Goal: Use online tool/utility: Utilize a website feature to perform a specific function

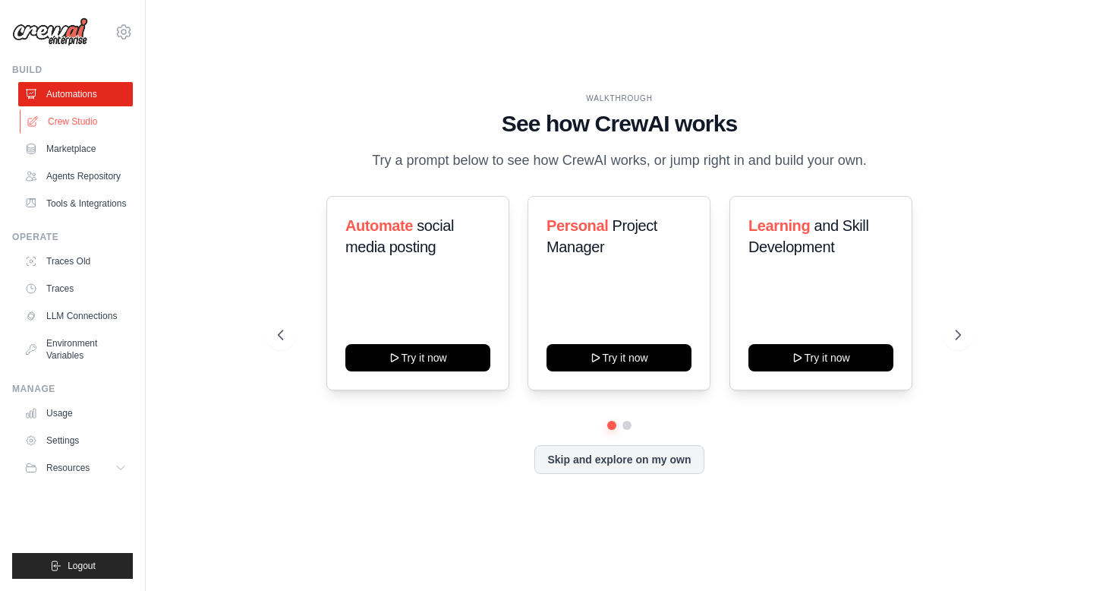
click at [93, 121] on link "Crew Studio" at bounding box center [77, 121] width 115 height 24
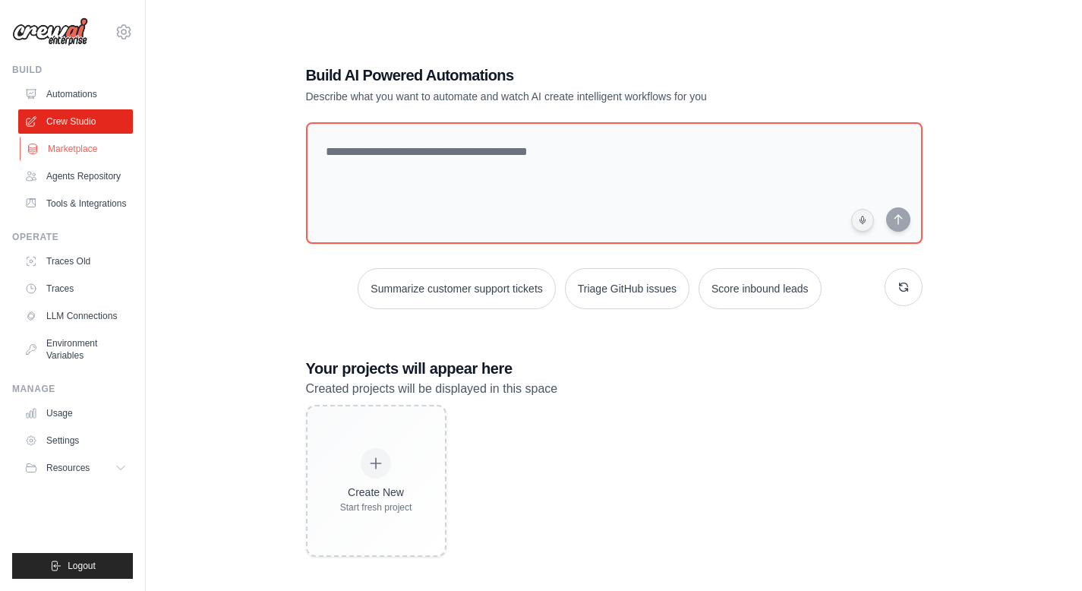
click at [90, 149] on link "Marketplace" at bounding box center [77, 149] width 115 height 24
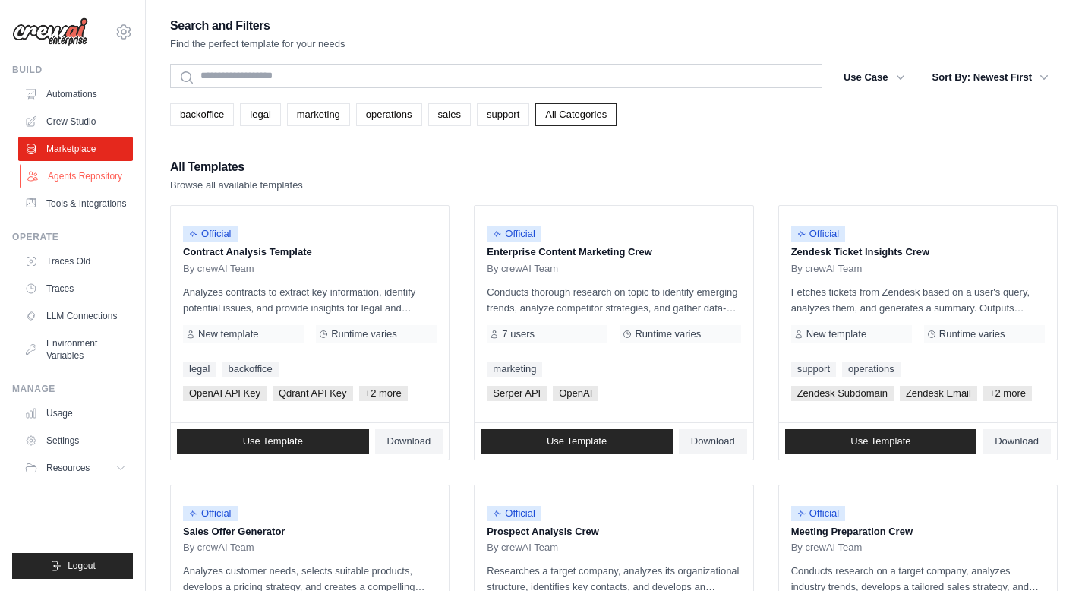
click at [114, 180] on link "Agents Repository" at bounding box center [77, 176] width 115 height 24
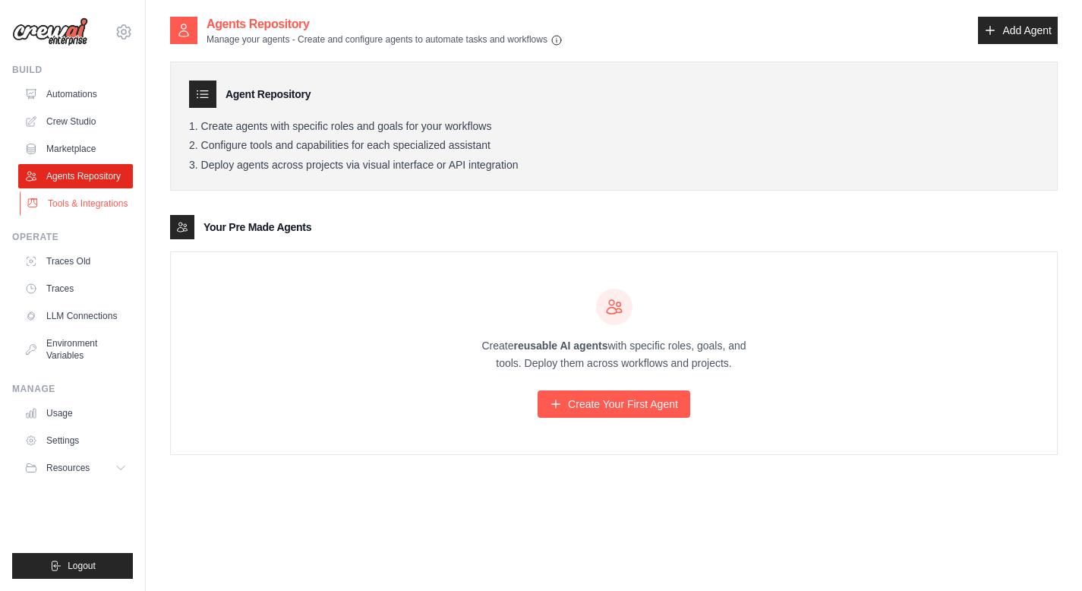
click at [109, 203] on link "Tools & Integrations" at bounding box center [77, 203] width 115 height 24
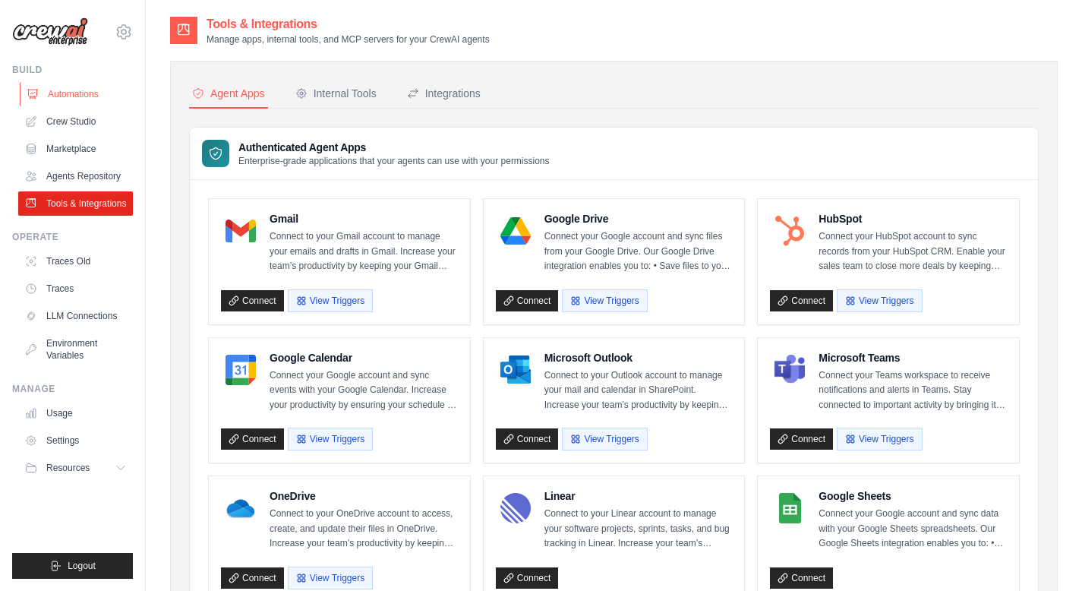
click at [90, 94] on link "Automations" at bounding box center [77, 94] width 115 height 24
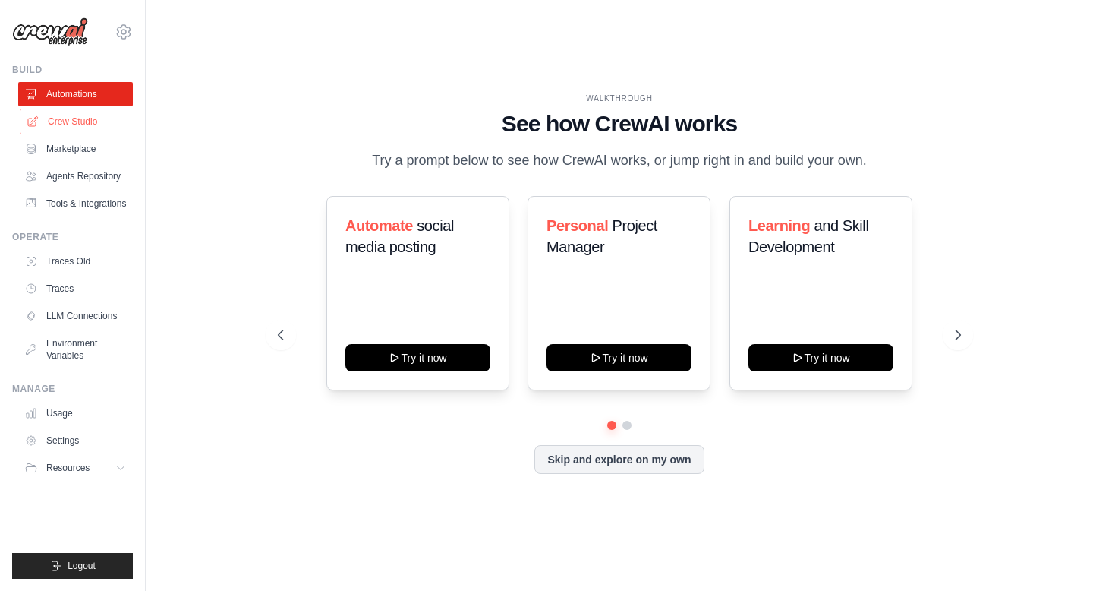
click at [71, 115] on link "Crew Studio" at bounding box center [77, 121] width 115 height 24
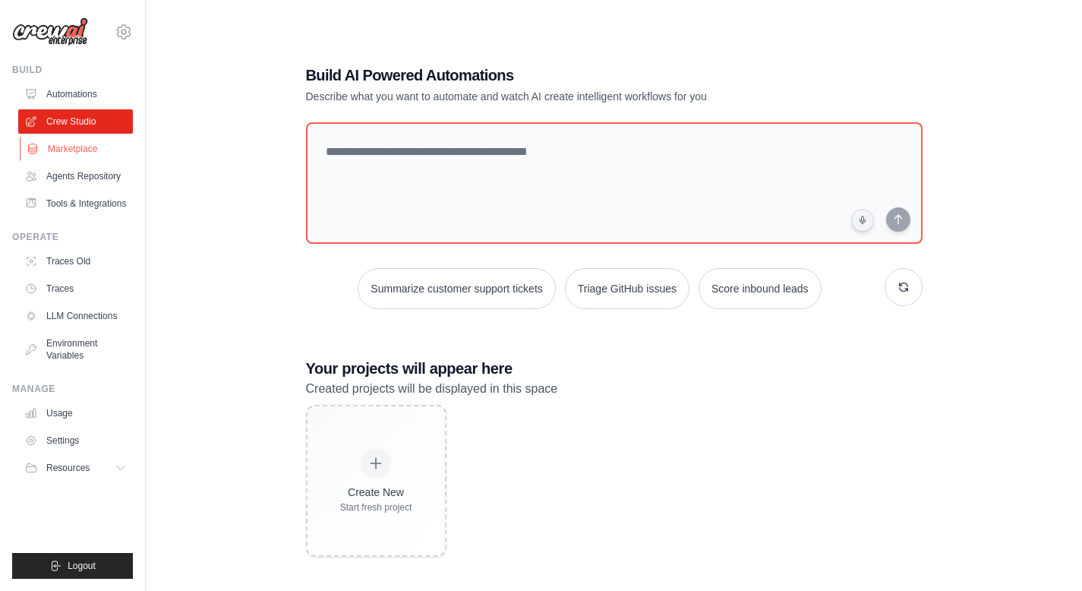
click at [67, 143] on link "Marketplace" at bounding box center [77, 149] width 115 height 24
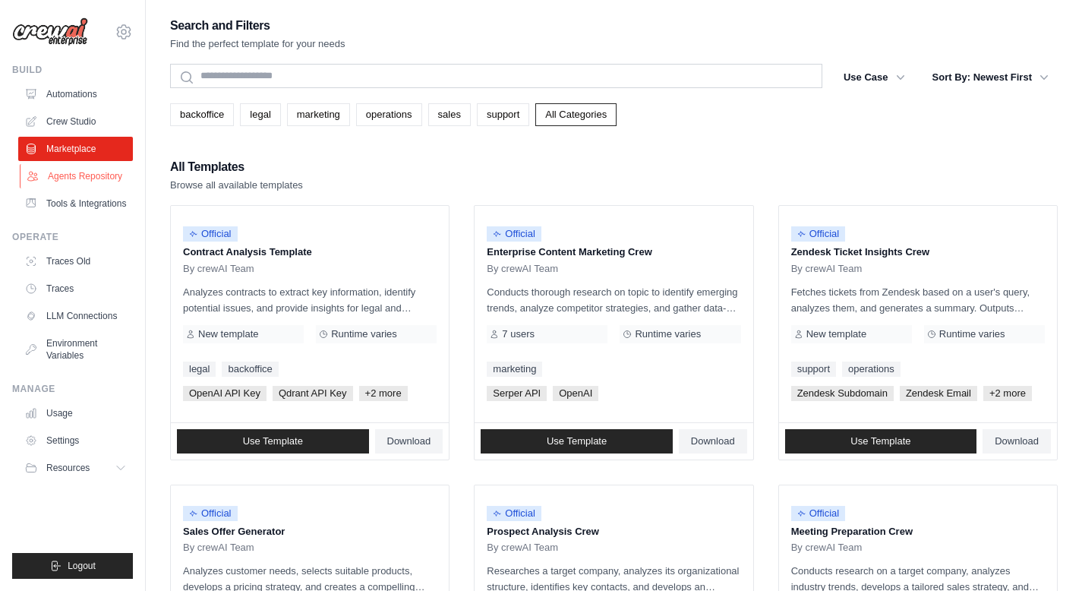
click at [77, 175] on link "Agents Repository" at bounding box center [77, 176] width 115 height 24
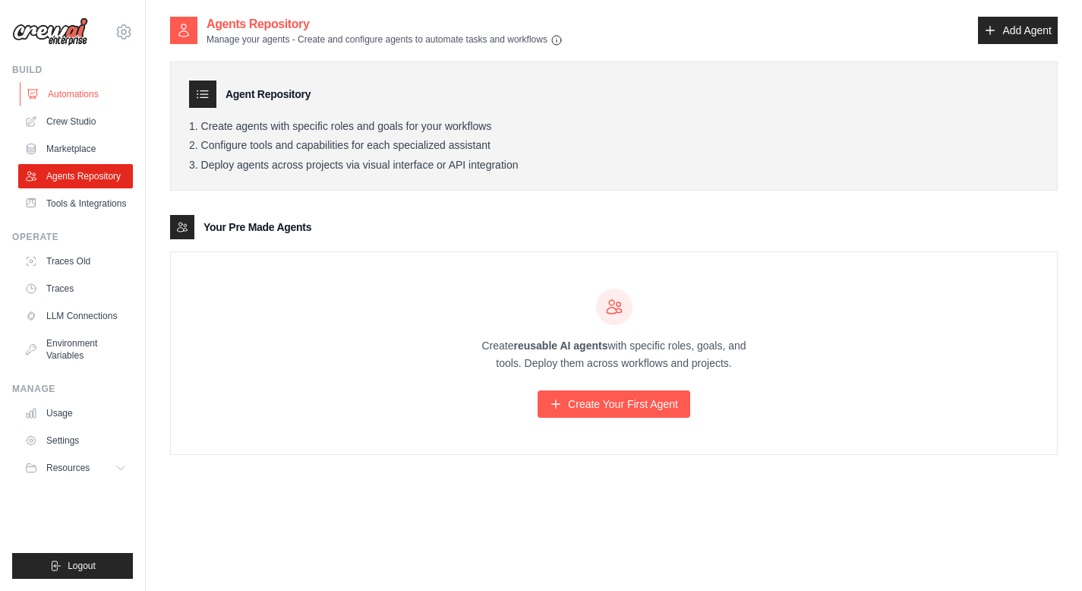
click at [74, 91] on link "Automations" at bounding box center [77, 94] width 115 height 24
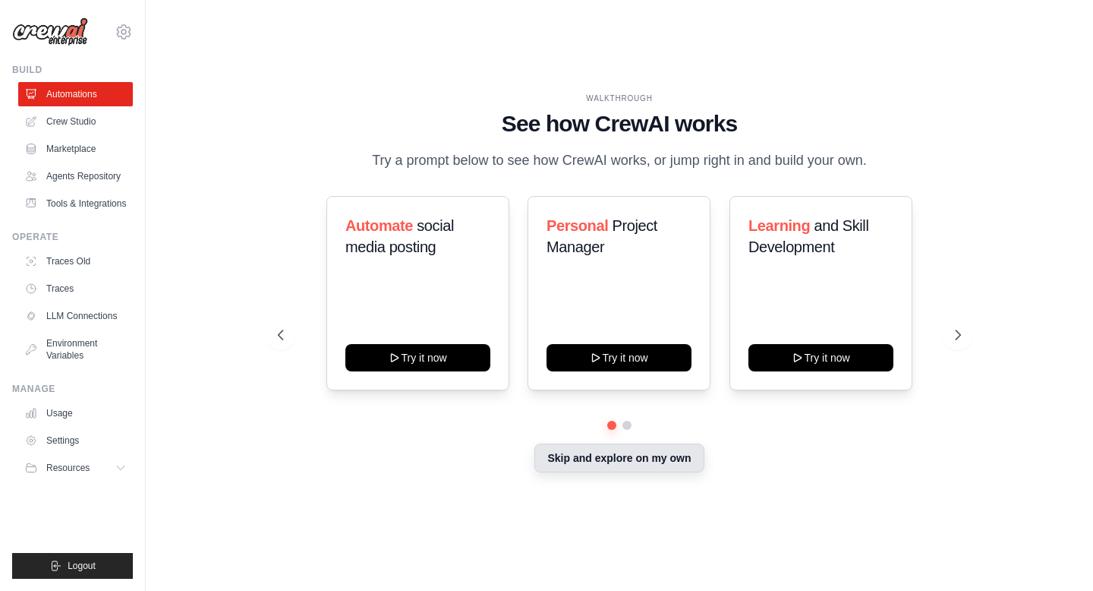
click at [623, 467] on button "Skip and explore on my own" at bounding box center [618, 457] width 169 height 29
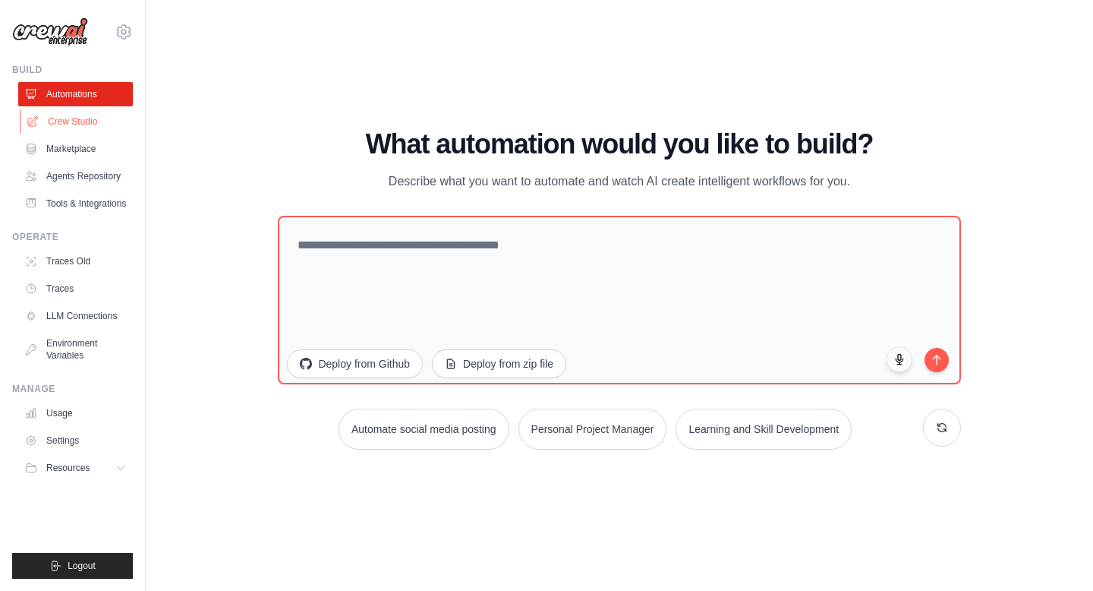
click at [93, 120] on link "Crew Studio" at bounding box center [77, 121] width 115 height 24
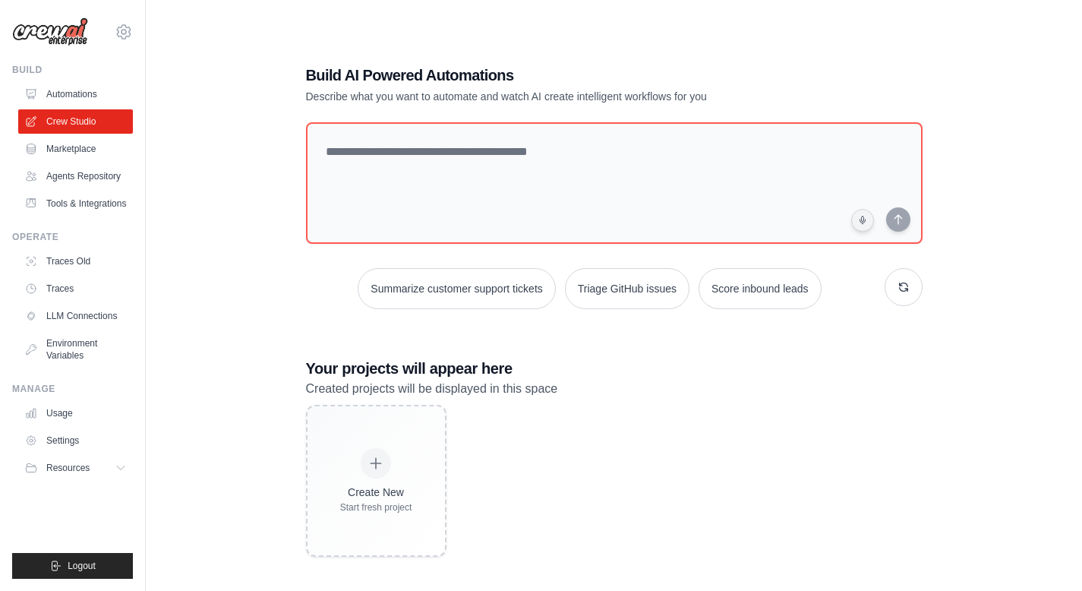
scroll to position [30, 0]
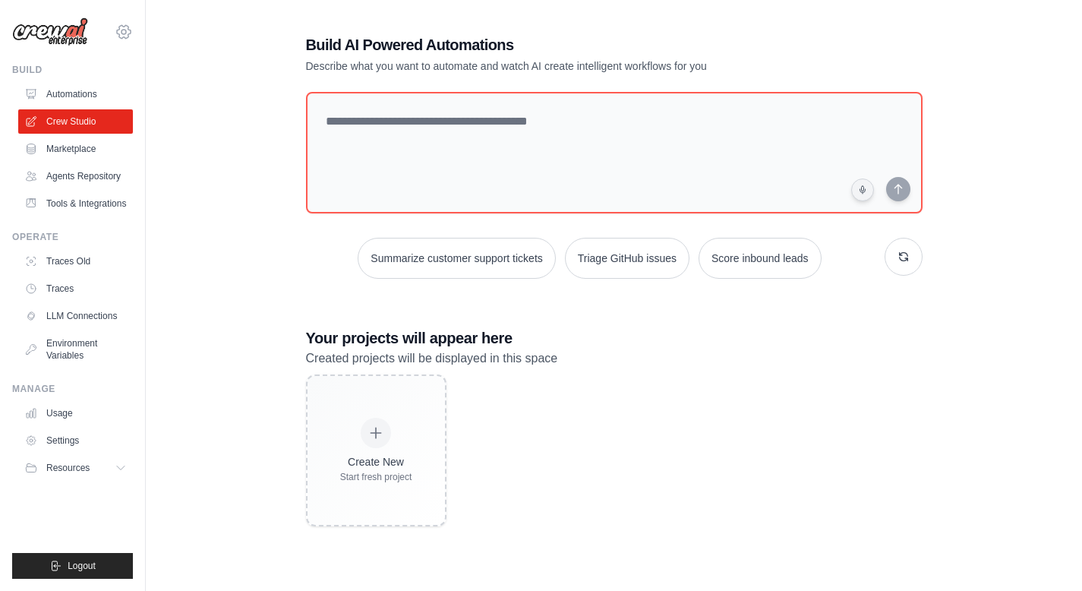
click at [125, 28] on icon at bounding box center [124, 32] width 18 height 18
click at [83, 263] on link "Traces Old" at bounding box center [77, 261] width 115 height 24
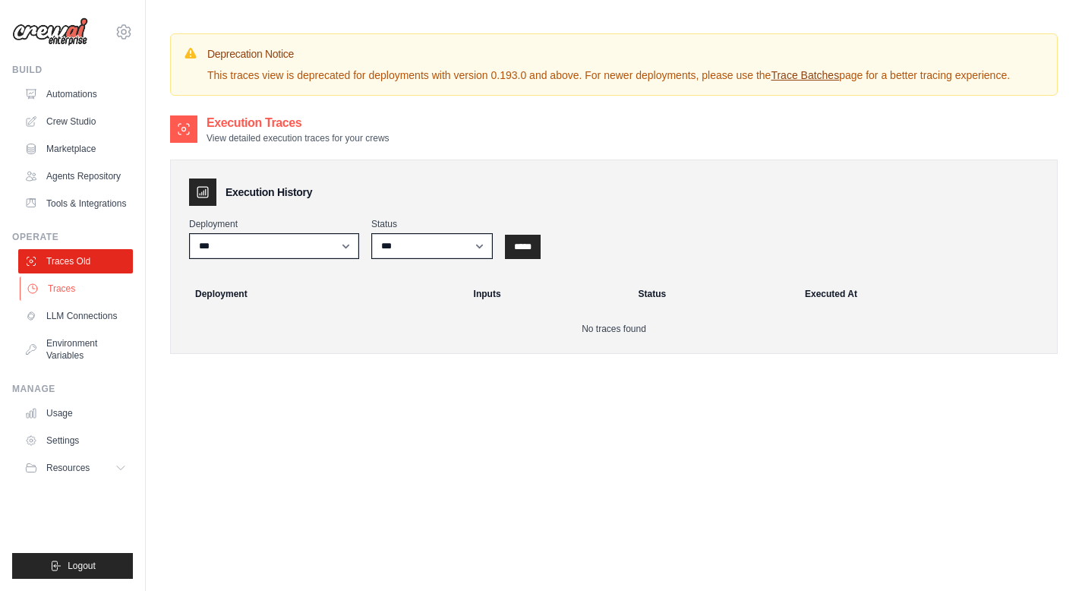
click at [80, 287] on link "Traces" at bounding box center [77, 288] width 115 height 24
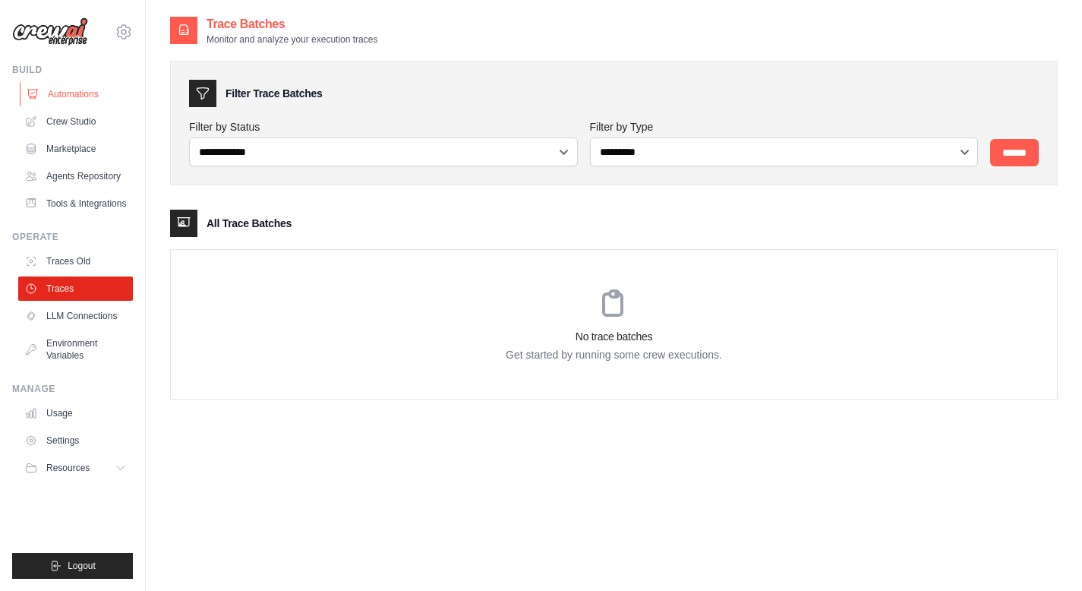
click at [94, 90] on link "Automations" at bounding box center [77, 94] width 115 height 24
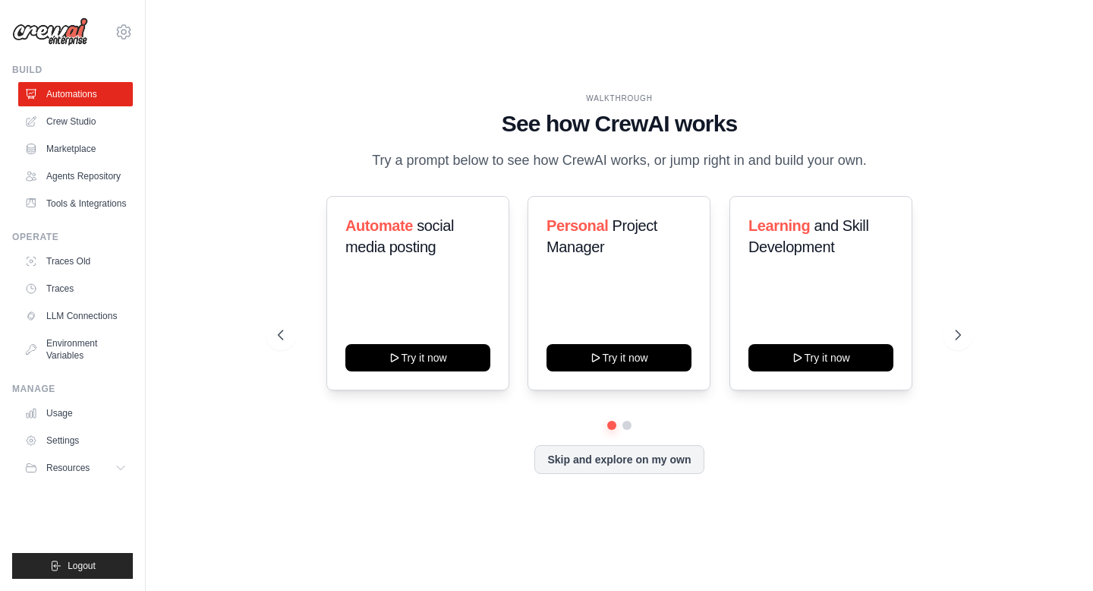
click at [53, 36] on img at bounding box center [50, 31] width 76 height 29
click at [78, 321] on link "LLM Connections" at bounding box center [77, 316] width 115 height 24
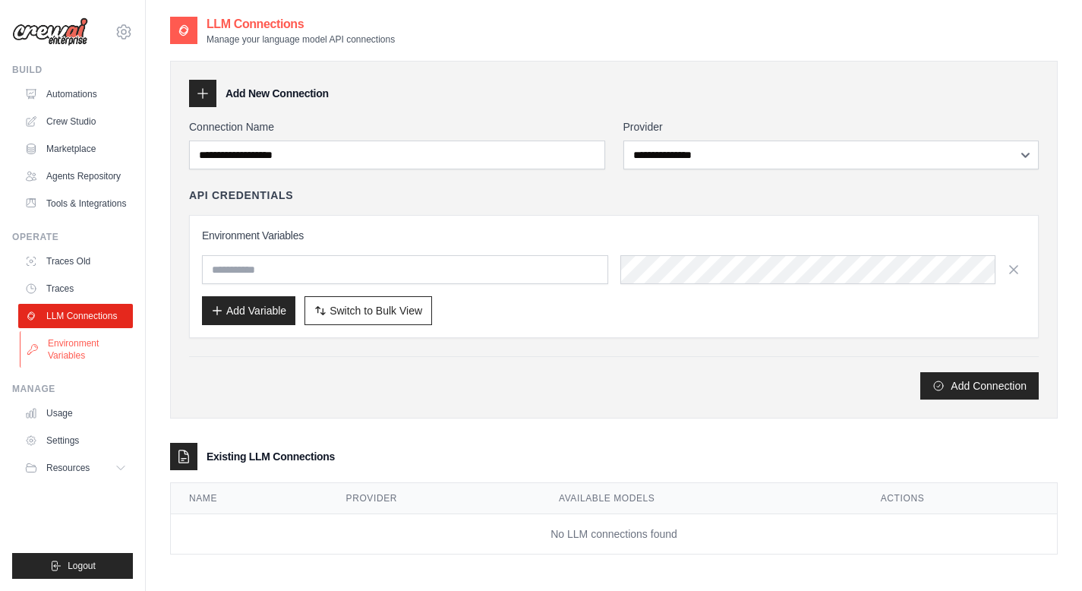
click at [81, 346] on link "Environment Variables" at bounding box center [77, 349] width 115 height 36
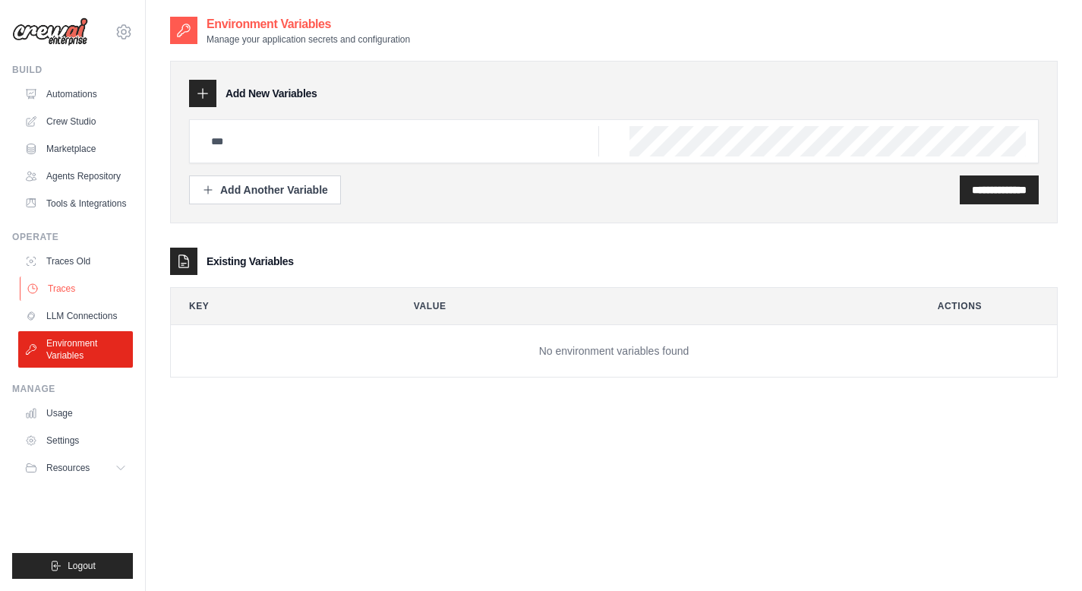
click at [74, 288] on link "Traces" at bounding box center [77, 288] width 115 height 24
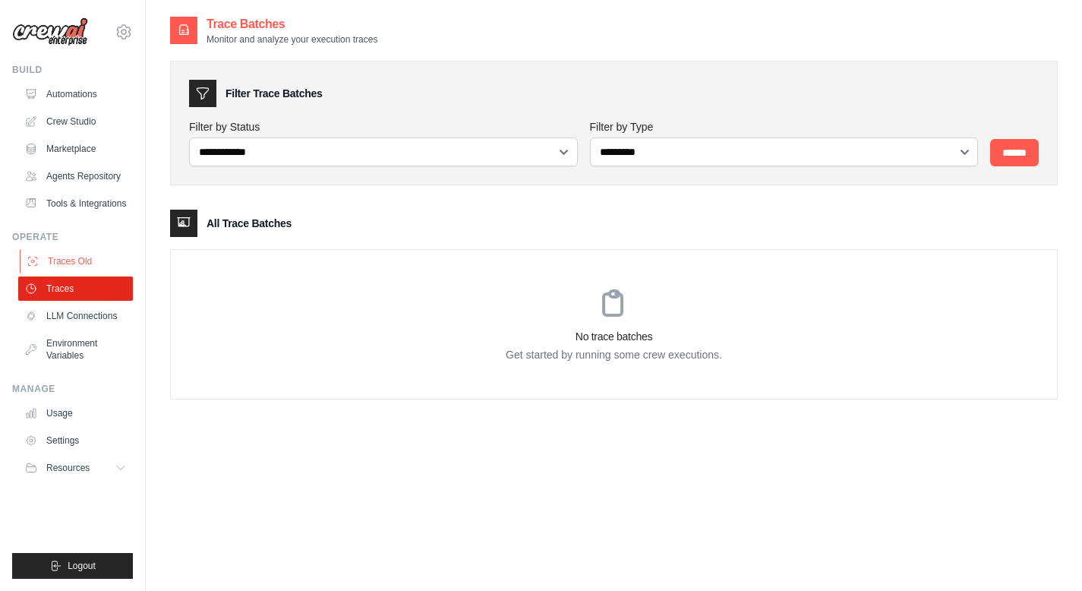
click at [70, 267] on link "Traces Old" at bounding box center [77, 261] width 115 height 24
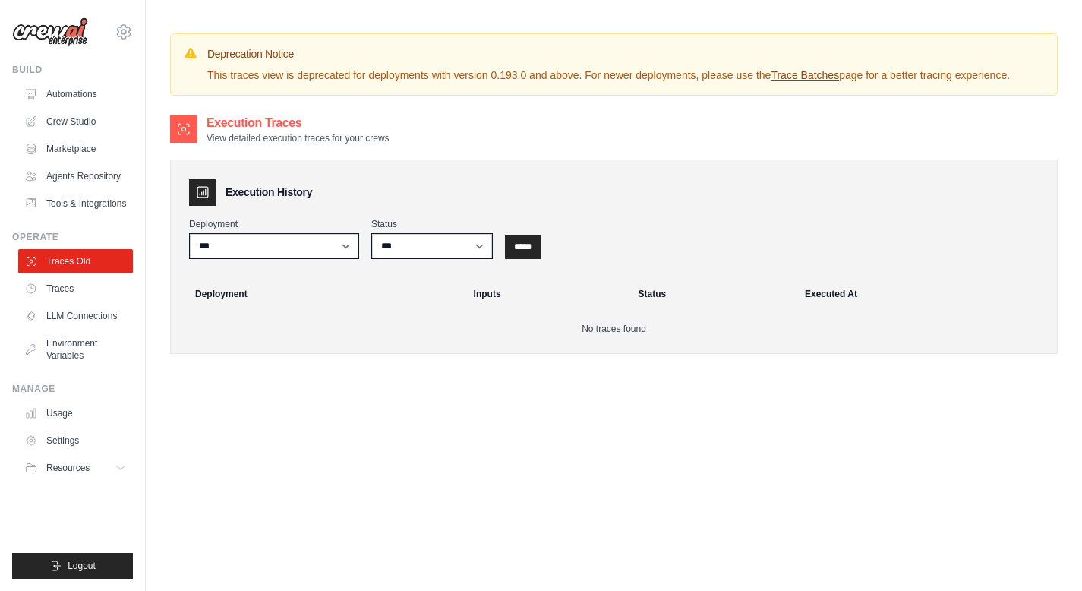
click at [70, 267] on link "Traces Old" at bounding box center [75, 261] width 115 height 24
click at [62, 417] on link "Usage" at bounding box center [77, 413] width 115 height 24
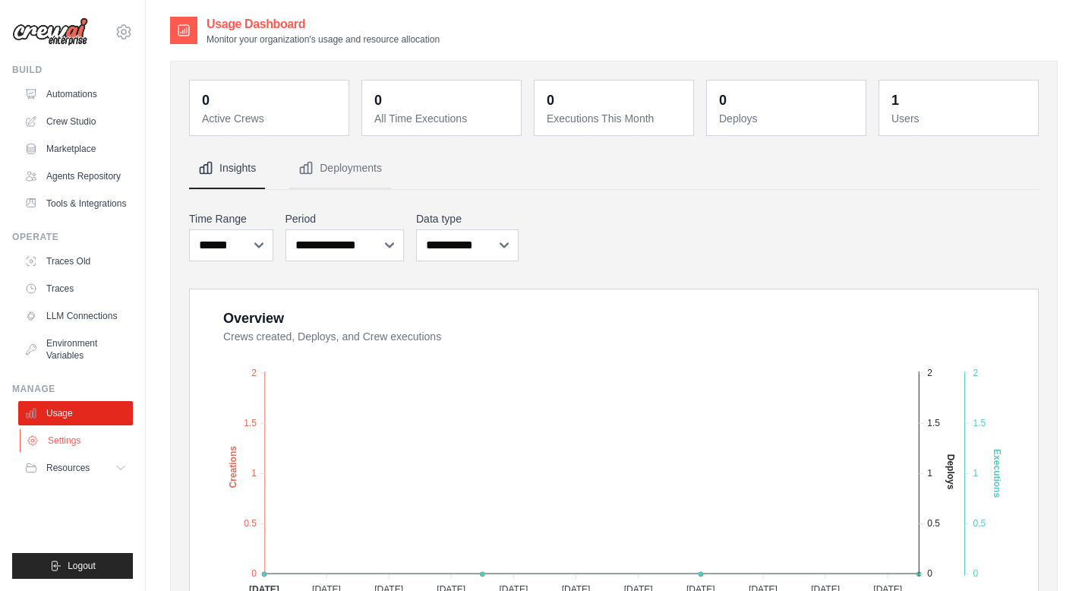
click at [87, 441] on link "Settings" at bounding box center [77, 440] width 115 height 24
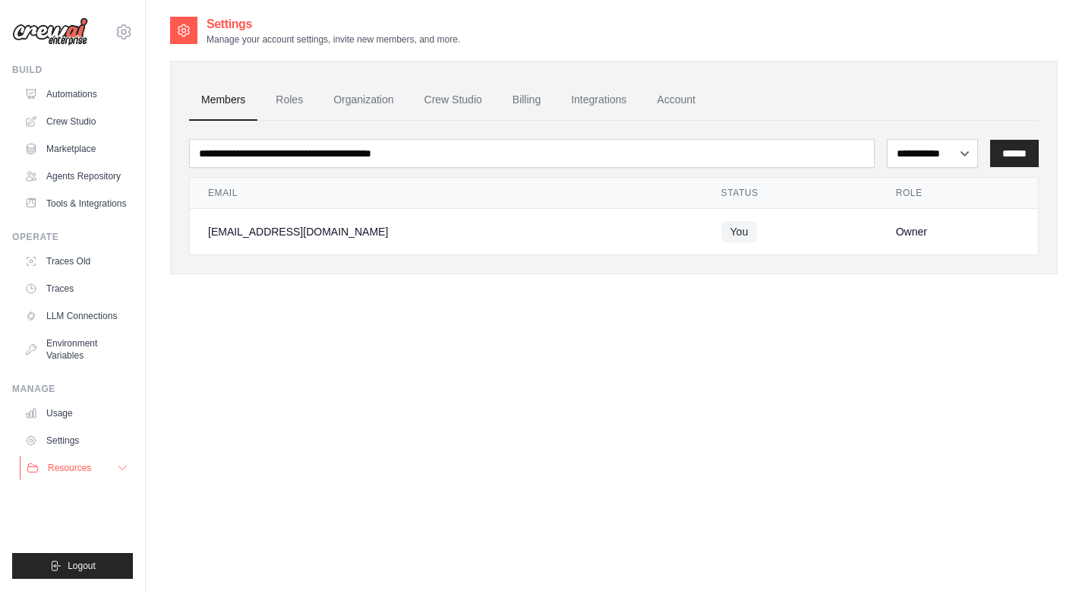
click at [80, 475] on button "Resources" at bounding box center [77, 467] width 115 height 24
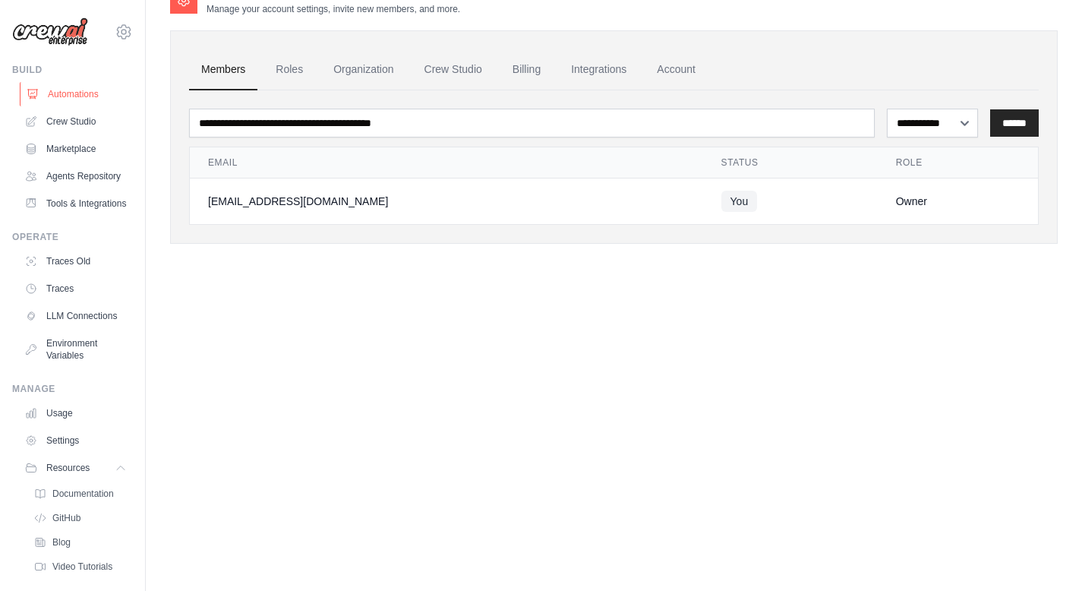
click at [85, 100] on link "Automations" at bounding box center [77, 94] width 115 height 24
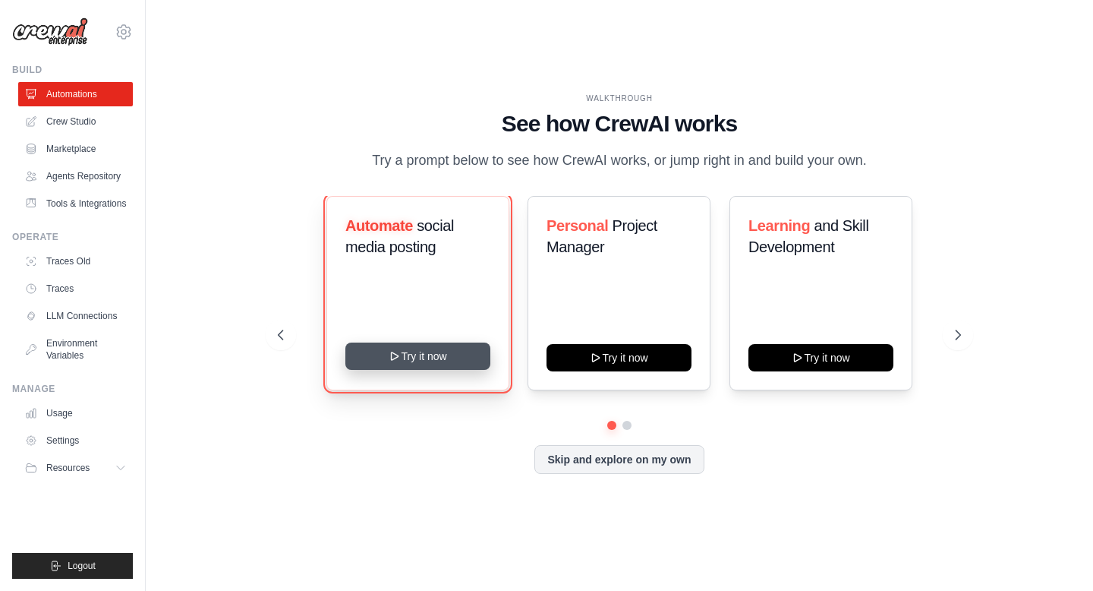
click at [417, 363] on button "Try it now" at bounding box center [417, 355] width 145 height 27
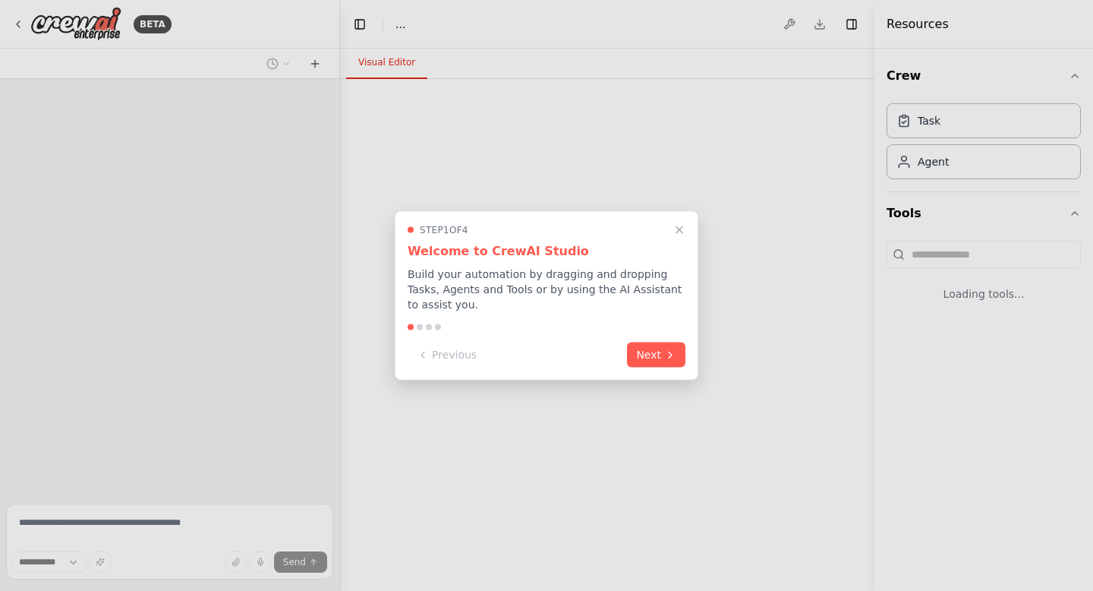
select select "****"
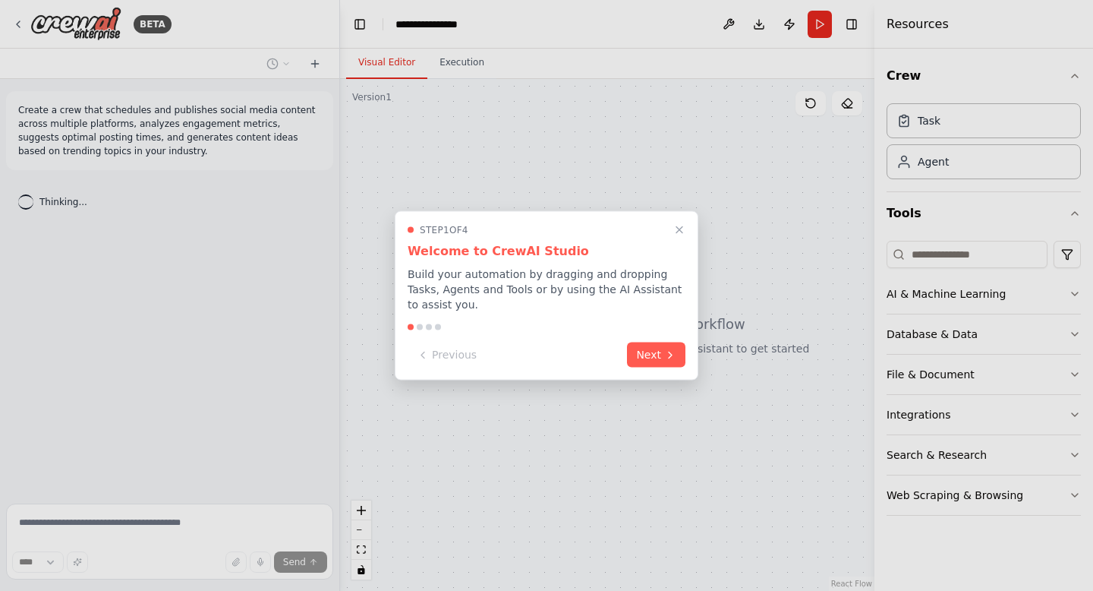
click at [621, 353] on div "Previous Next" at bounding box center [547, 354] width 278 height 25
click at [644, 351] on button "Next" at bounding box center [656, 353] width 58 height 25
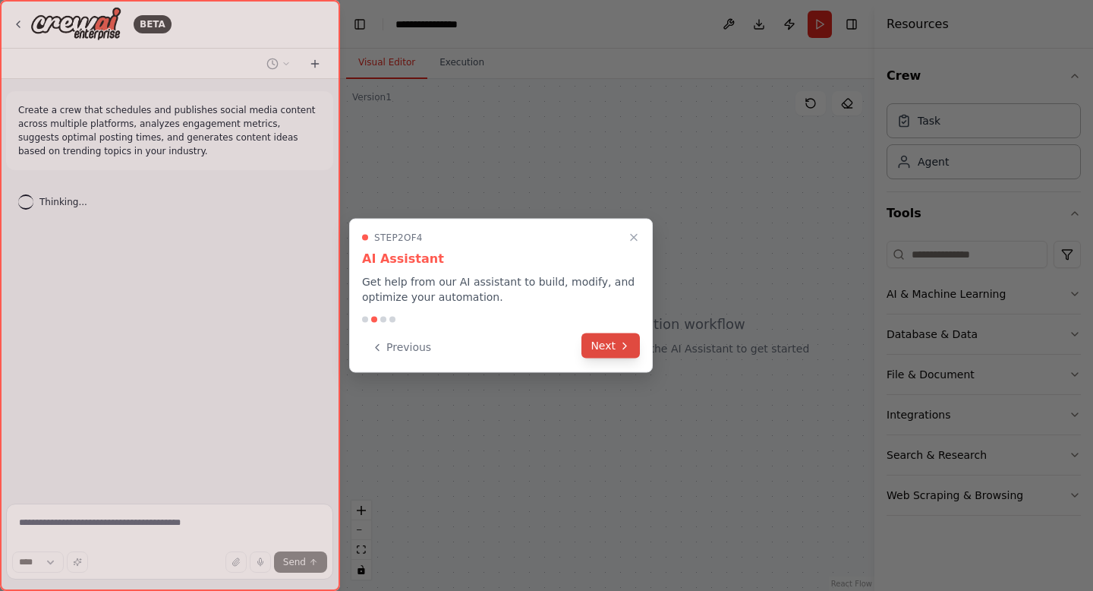
click at [624, 350] on icon at bounding box center [625, 345] width 12 height 12
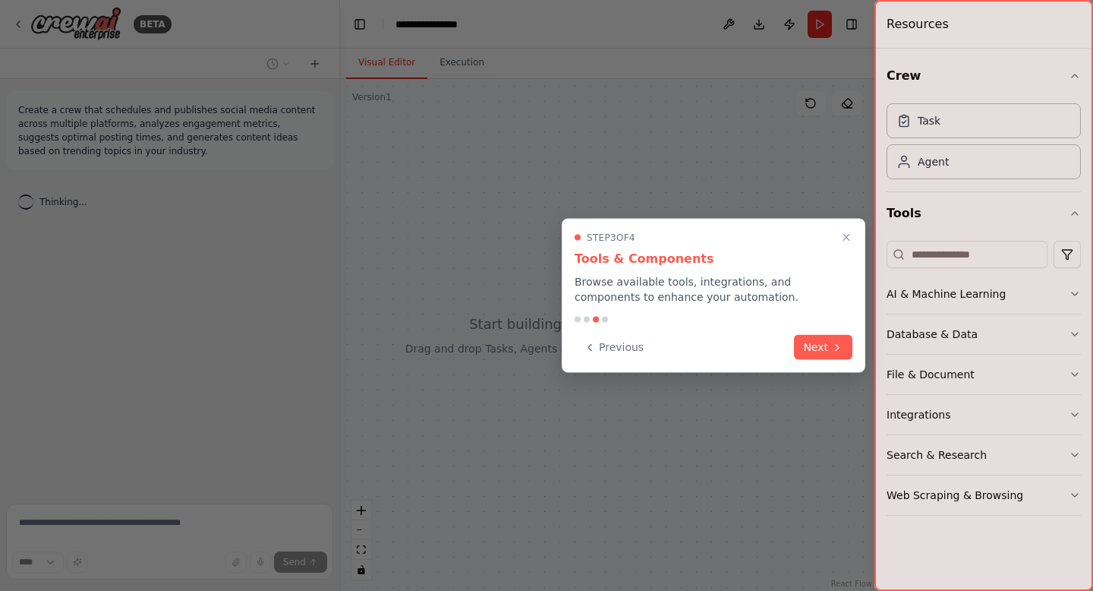
click at [821, 360] on div "Step 3 of 4 Tools & Components Browse available tools, integrations, and compon…" at bounding box center [714, 296] width 304 height 154
click at [821, 348] on button "Next" at bounding box center [823, 345] width 58 height 25
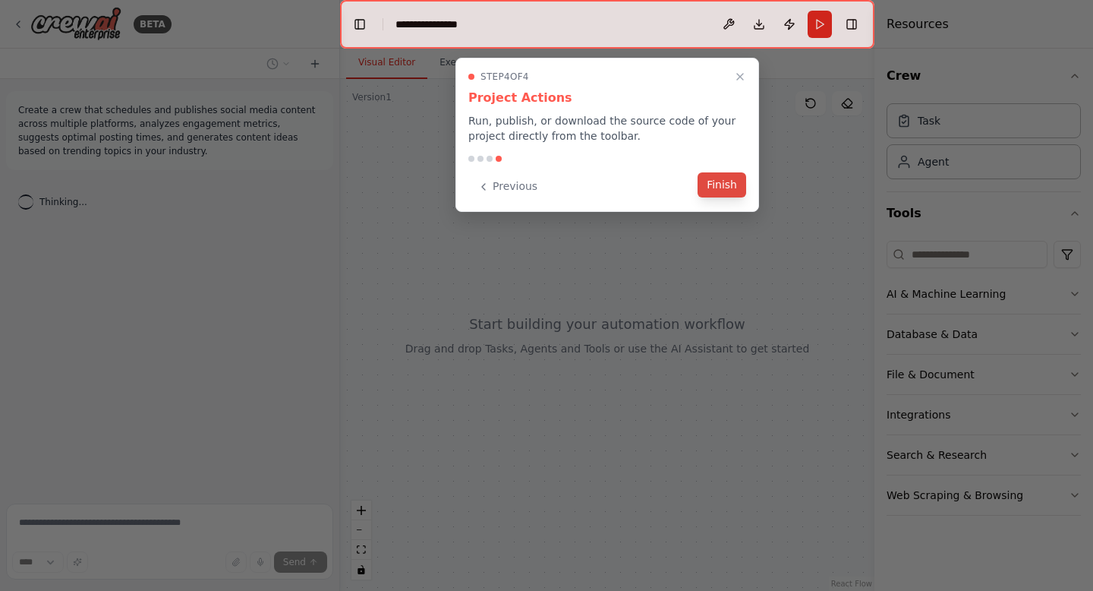
click at [720, 188] on button "Finish" at bounding box center [722, 184] width 49 height 25
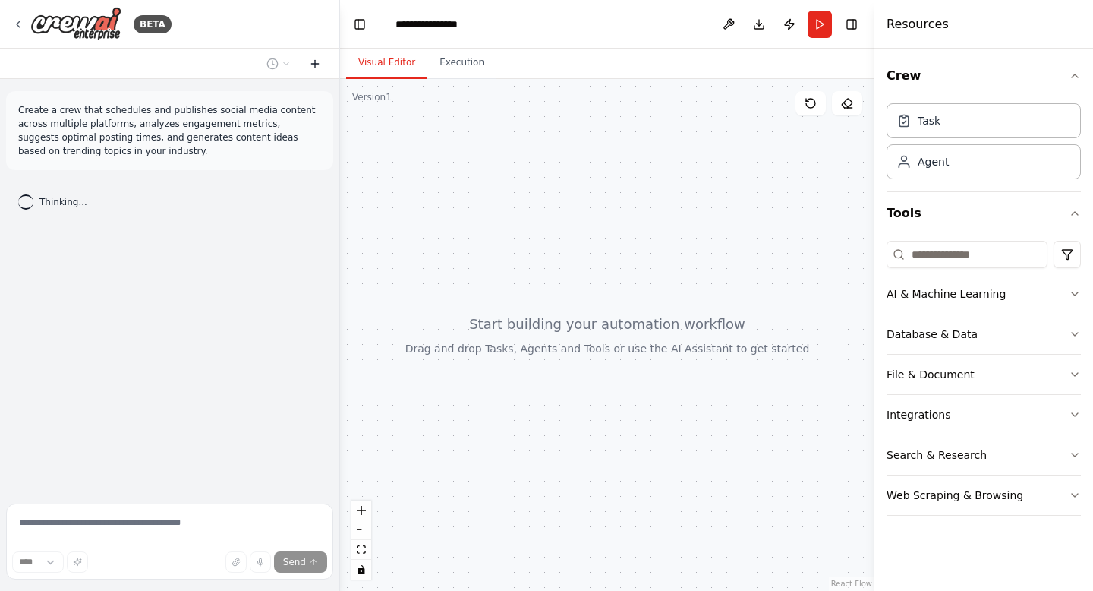
click at [317, 64] on icon at bounding box center [314, 64] width 7 height 0
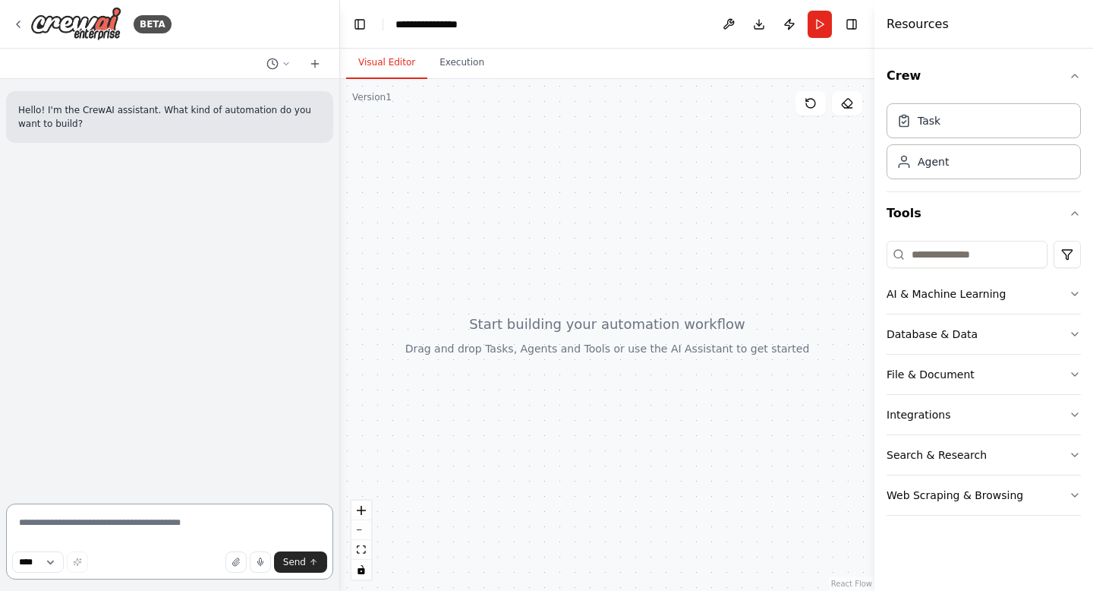
click at [84, 521] on textarea at bounding box center [169, 541] width 327 height 76
type textarea "**********"
click at [314, 556] on button "Send" at bounding box center [300, 561] width 53 height 21
